Goal: Navigation & Orientation: Find specific page/section

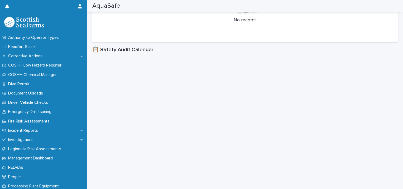
scroll to position [135, 0]
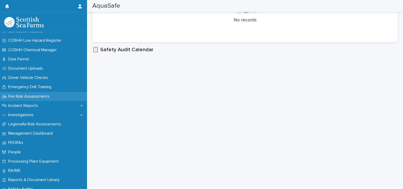
click at [54, 100] on div "Fire Risk Assessments" at bounding box center [43, 96] width 87 height 9
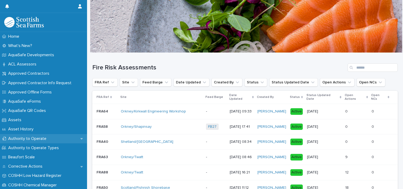
scroll to position [141, 0]
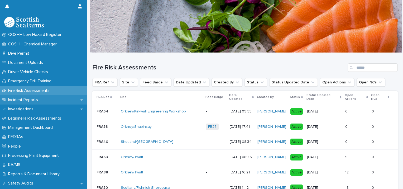
click at [52, 101] on div "Incident Reports" at bounding box center [43, 99] width 87 height 9
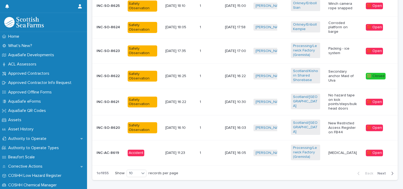
scroll to position [289, 0]
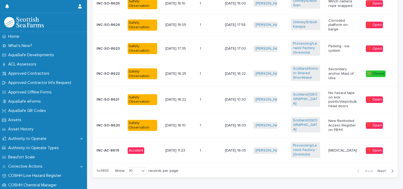
click at [381, 169] on span "Next" at bounding box center [384, 171] width 12 height 4
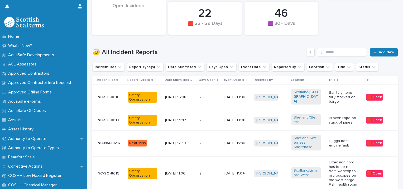
scroll to position [126, 0]
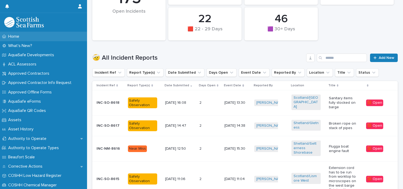
click at [15, 34] on p "Home" at bounding box center [14, 36] width 17 height 5
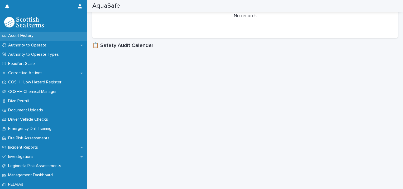
scroll to position [99, 0]
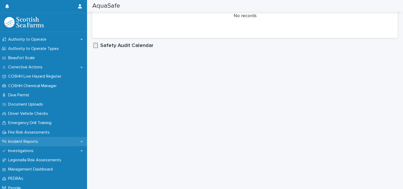
click at [47, 142] on div "Incident Reports" at bounding box center [43, 141] width 87 height 9
